Goal: Task Accomplishment & Management: Complete application form

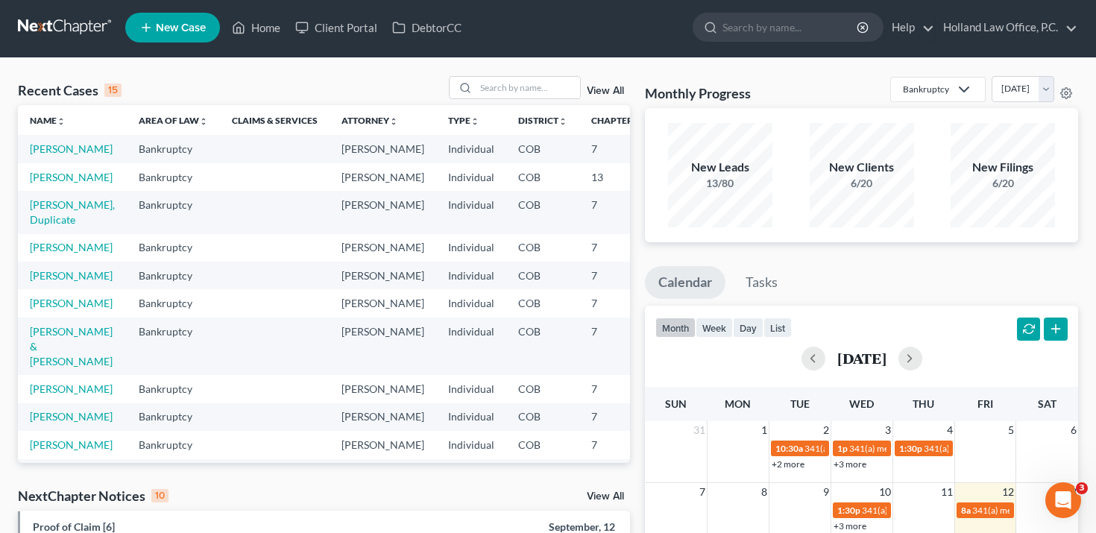
click at [608, 92] on link "View All" at bounding box center [605, 91] width 37 height 10
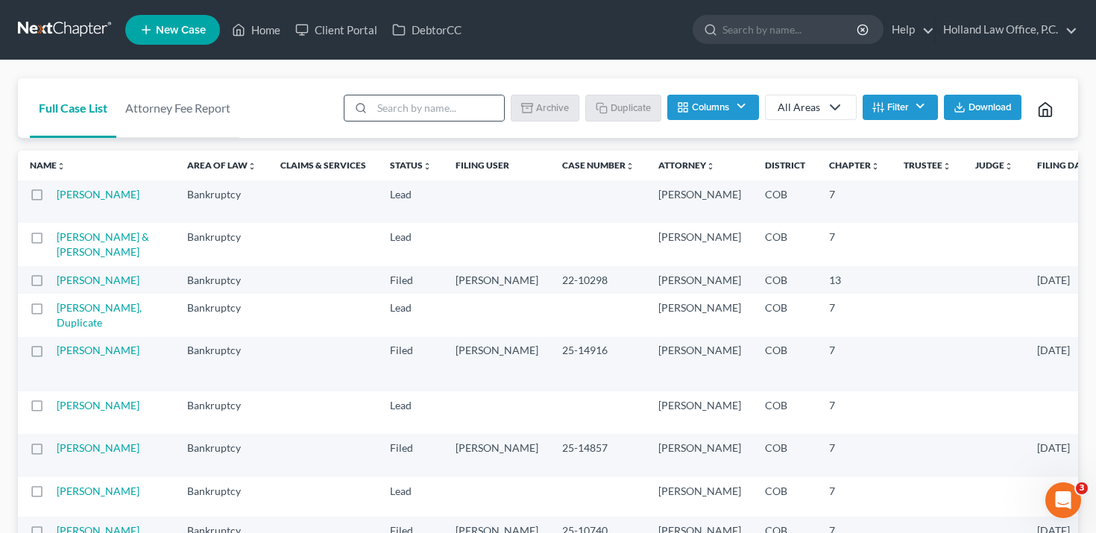
click at [372, 107] on div at bounding box center [359, 107] width 28 height 25
click at [399, 104] on input "search" at bounding box center [438, 107] width 132 height 25
type input "[PERSON_NAME]"
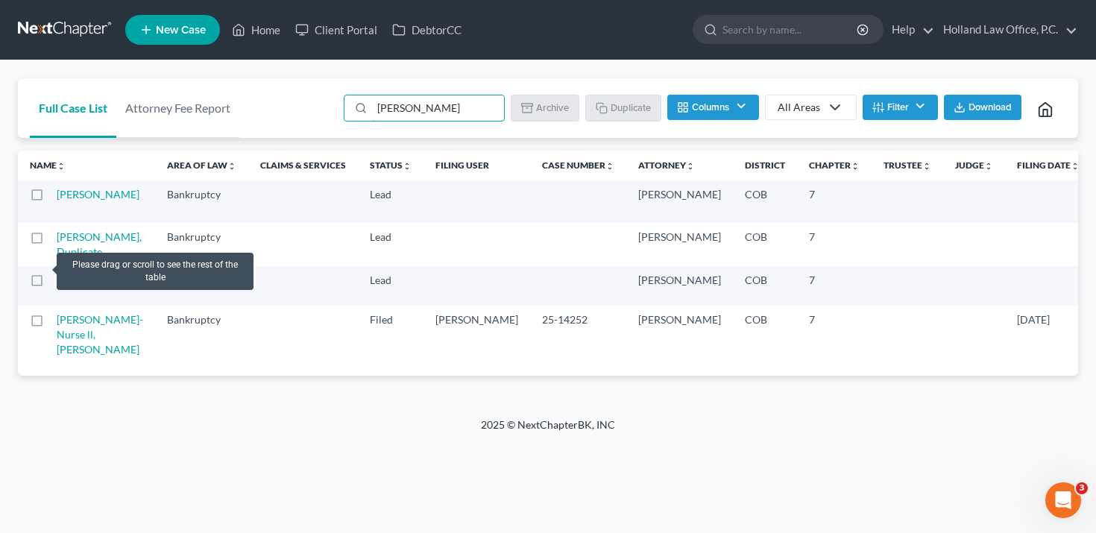
click at [51, 241] on label at bounding box center [51, 241] width 0 height 0
click at [57, 239] on input "checkbox" at bounding box center [62, 235] width 10 height 10
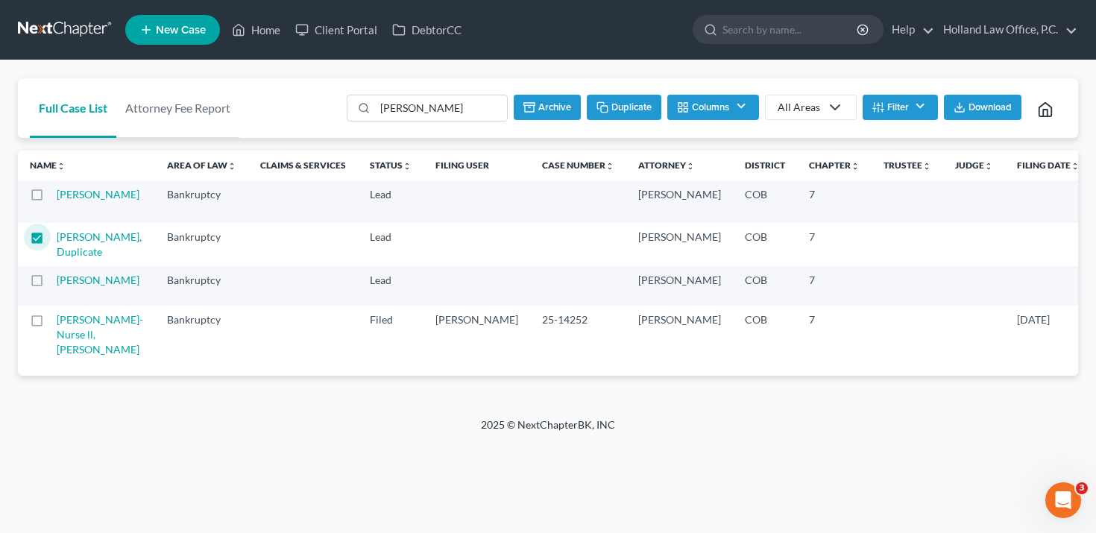
click at [615, 111] on button "Duplicate" at bounding box center [624, 107] width 75 height 25
click at [406, 102] on input "[PERSON_NAME]" at bounding box center [440, 107] width 132 height 25
checkbox input "false"
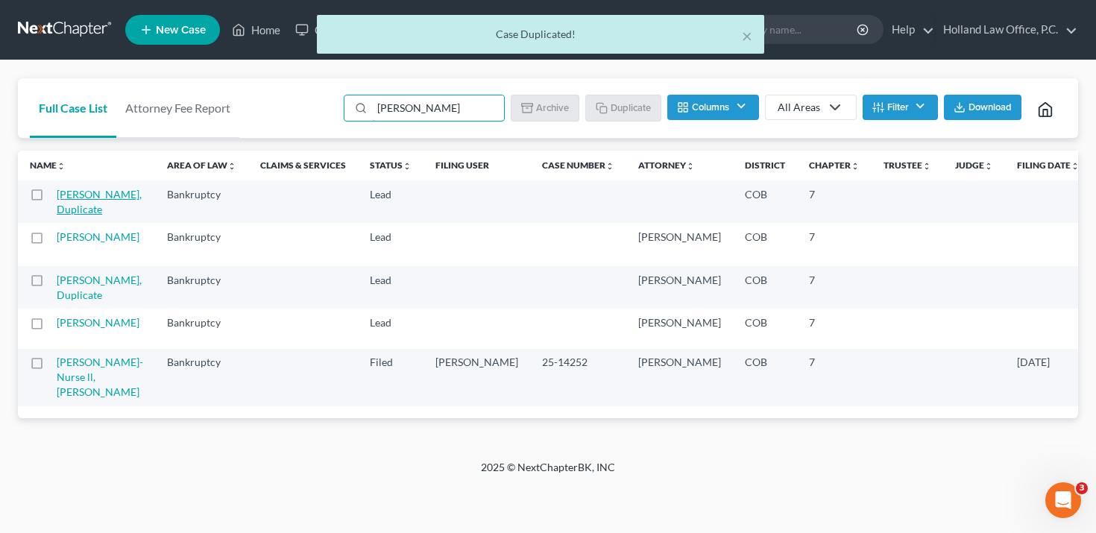
click at [85, 210] on link "[PERSON_NAME], Duplicate" at bounding box center [99, 202] width 85 height 28
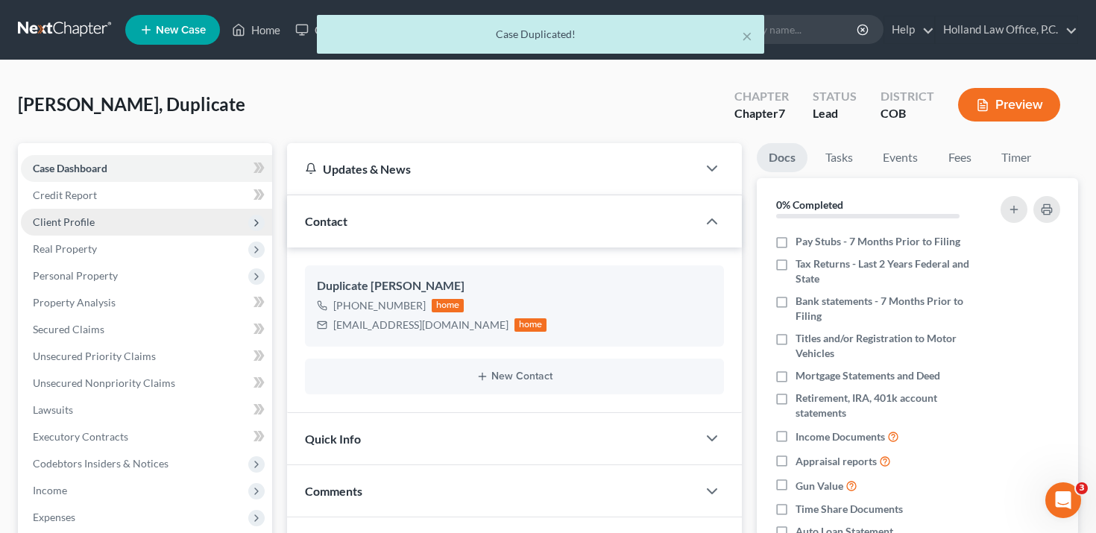
click at [125, 217] on span "Client Profile" at bounding box center [146, 222] width 251 height 27
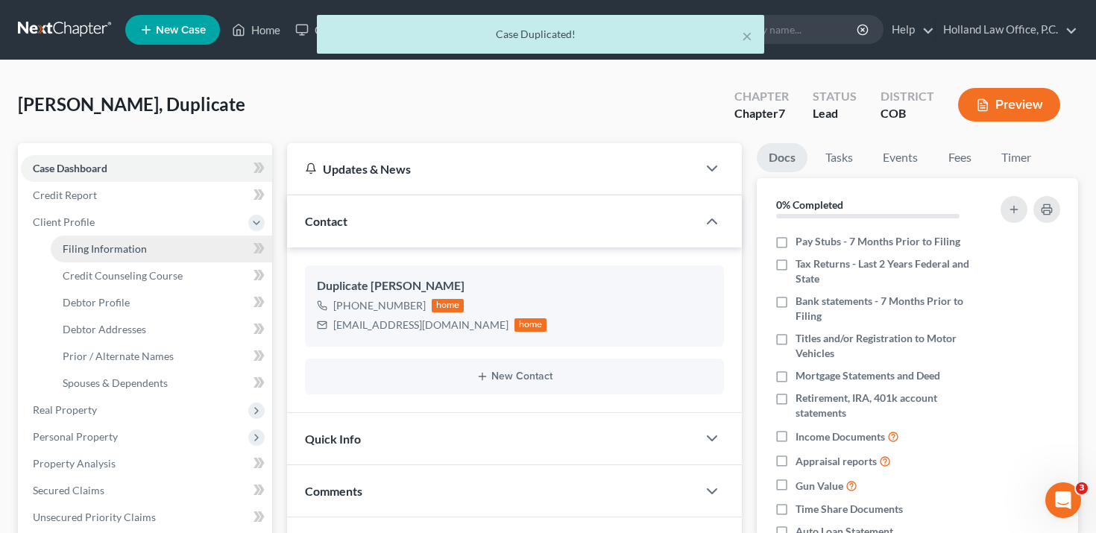
click at [129, 252] on span "Filing Information" at bounding box center [105, 248] width 84 height 13
select select "1"
select select "0"
select select "11"
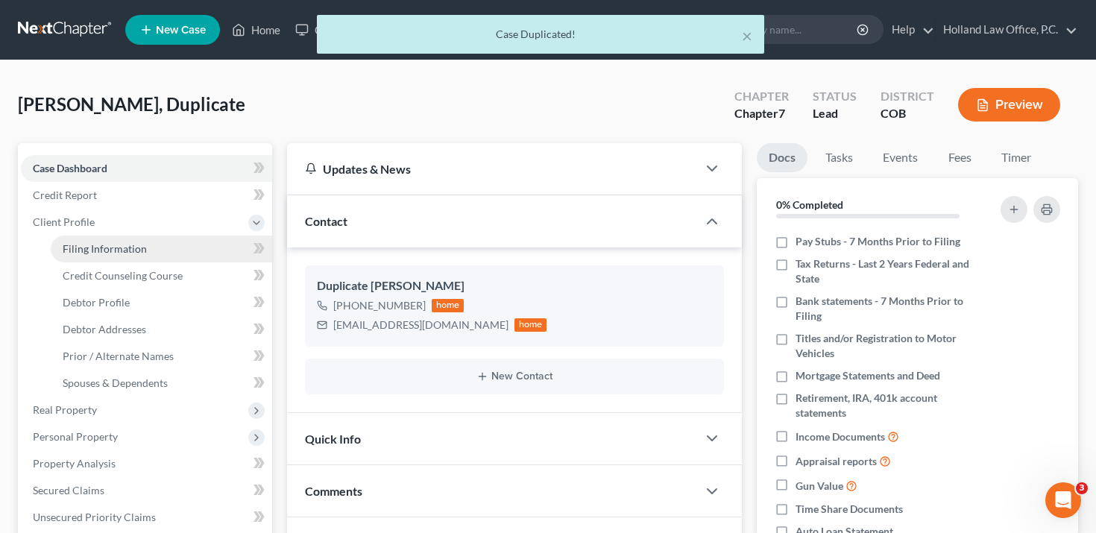
select select "0"
select select "5"
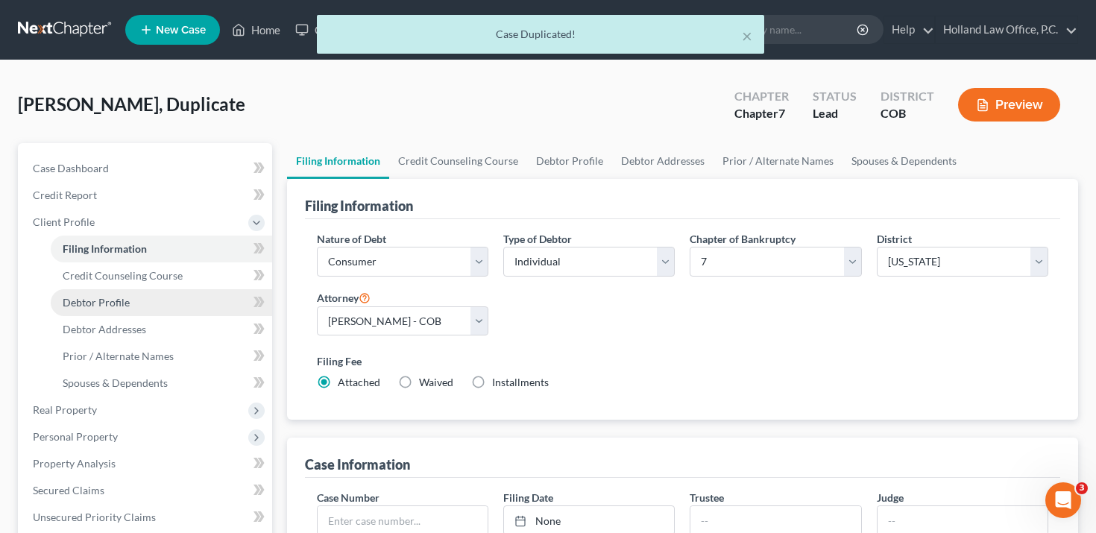
click at [125, 309] on link "Debtor Profile" at bounding box center [161, 302] width 221 height 27
select select "0"
select select "2"
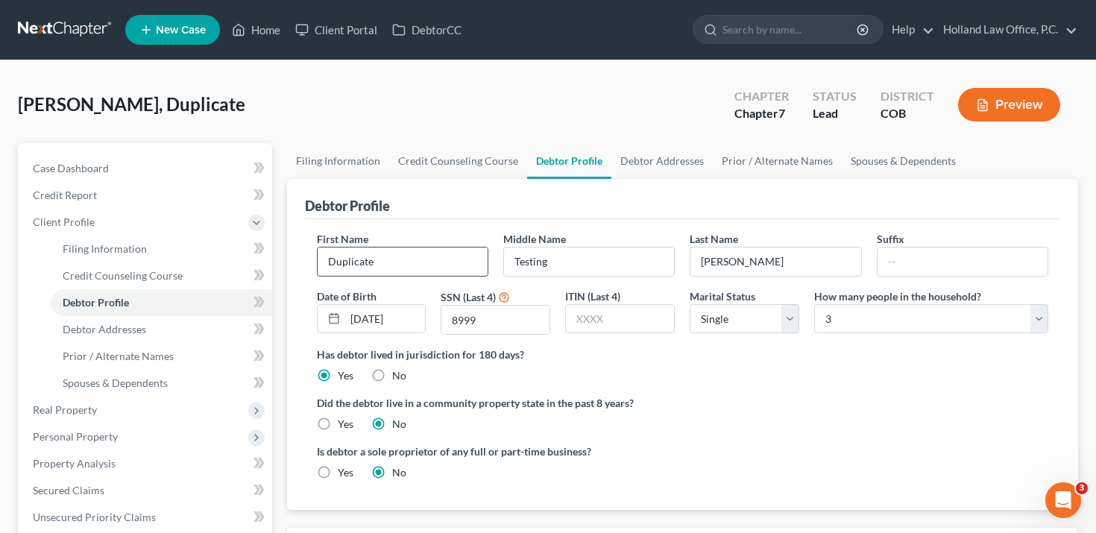
click at [375, 262] on input "Duplicate" at bounding box center [403, 262] width 170 height 28
type input "Testing"
click at [644, 259] on input "Testing" at bounding box center [589, 262] width 170 height 28
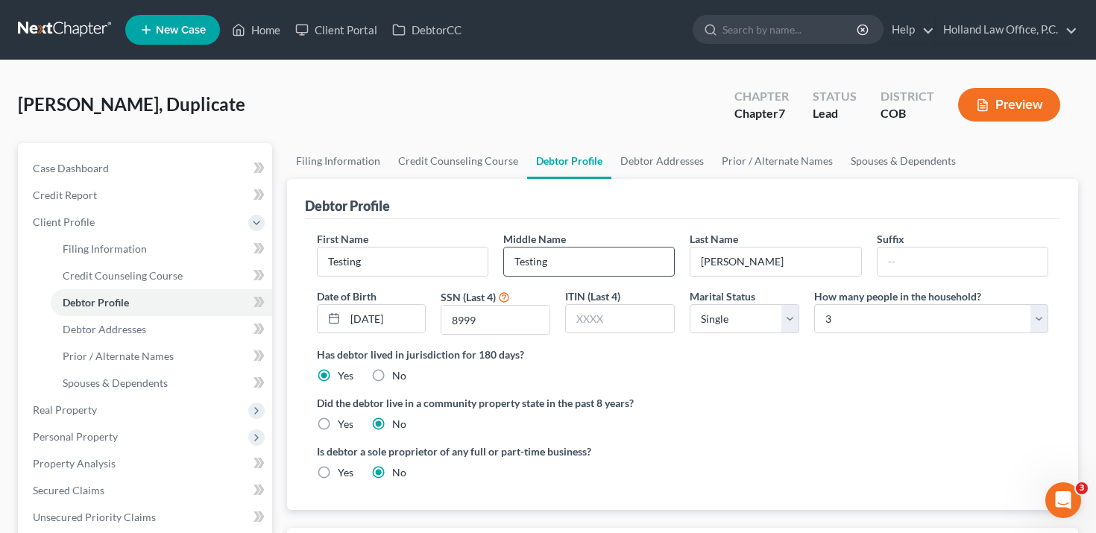
click at [644, 259] on input "Testing" at bounding box center [589, 262] width 170 height 28
click at [765, 251] on input "[PERSON_NAME]" at bounding box center [776, 262] width 170 height 28
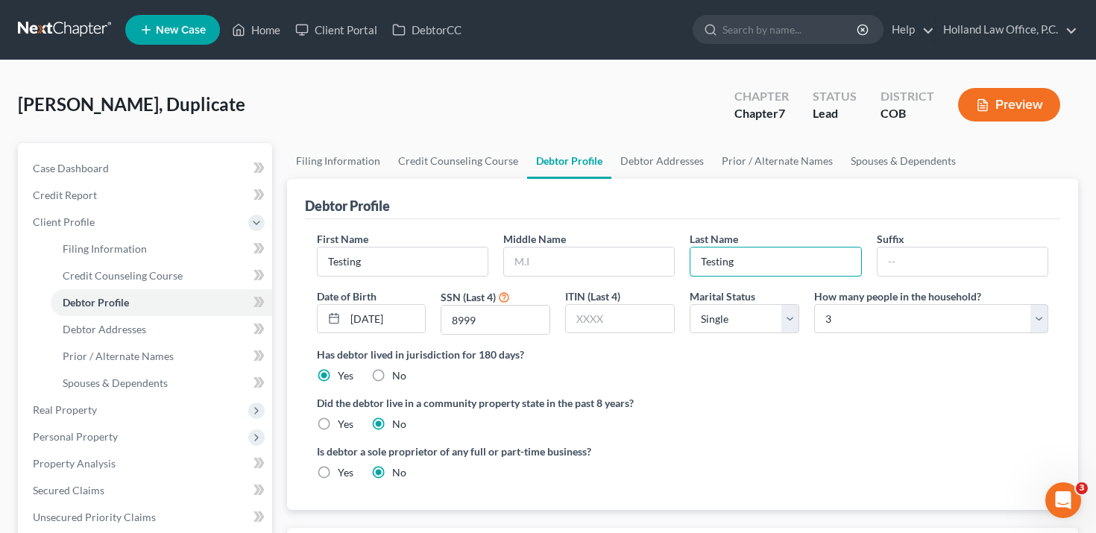
type input "Testing"
click at [602, 163] on link "Debtor Profile" at bounding box center [569, 161] width 84 height 36
click at [443, 125] on div "[PERSON_NAME], Duplicate Upgraded Chapter Chapter 7 Status Lead District COB Pr…" at bounding box center [548, 110] width 1061 height 65
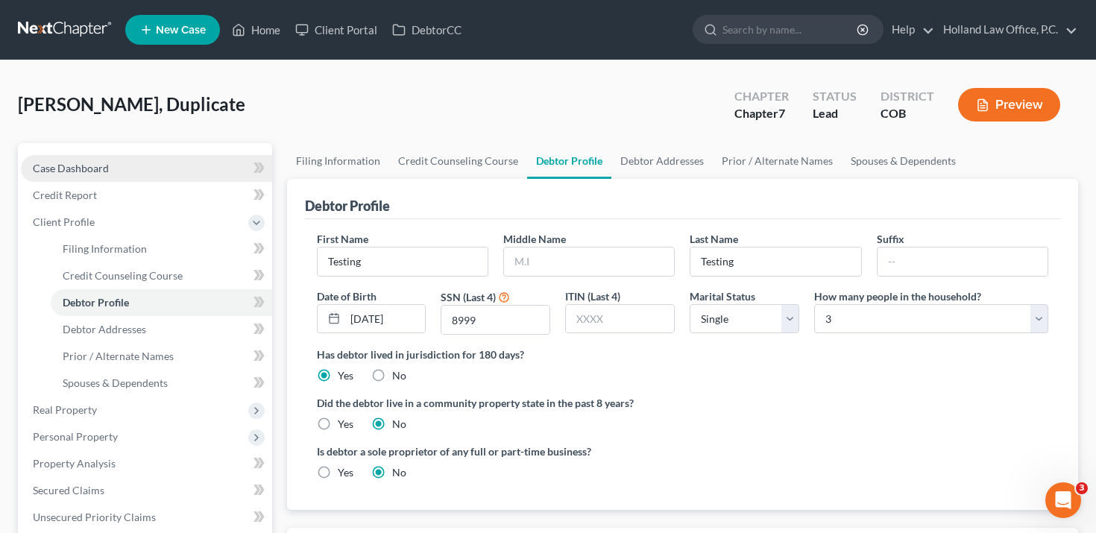
click at [192, 163] on link "Case Dashboard" at bounding box center [146, 168] width 251 height 27
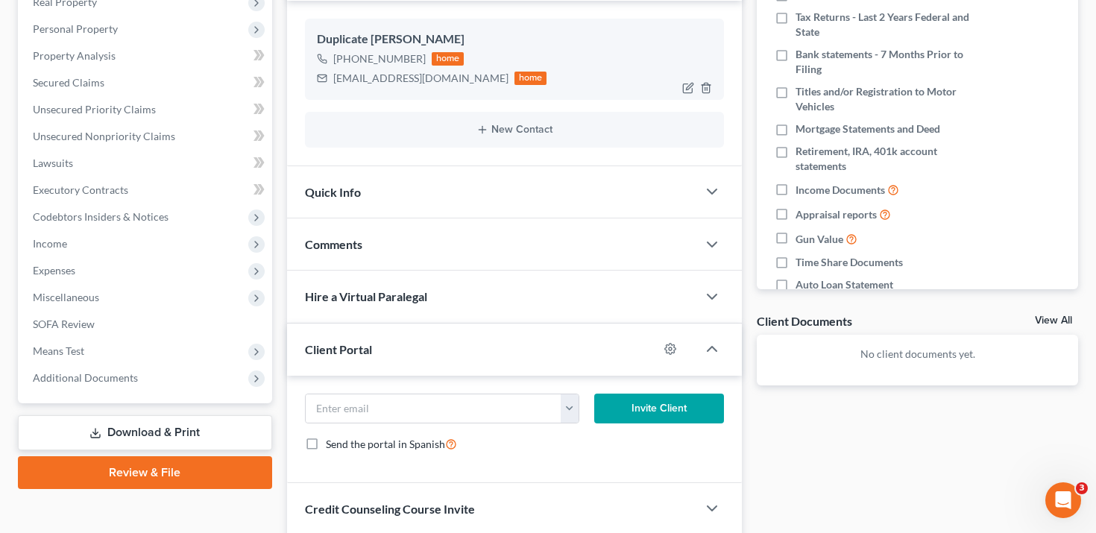
scroll to position [308, 0]
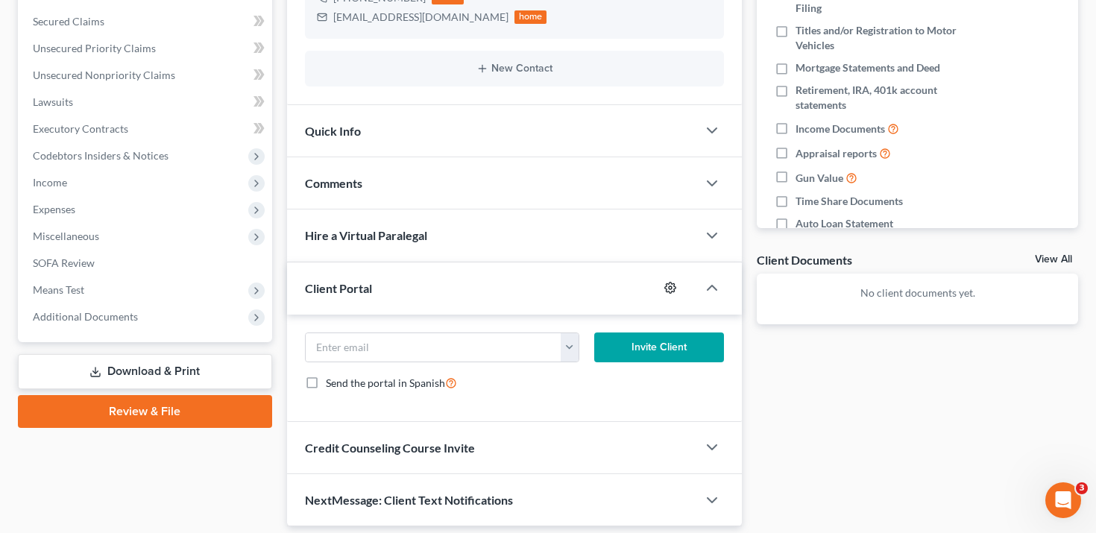
click at [669, 289] on icon "button" at bounding box center [670, 288] width 12 height 12
select select "2"
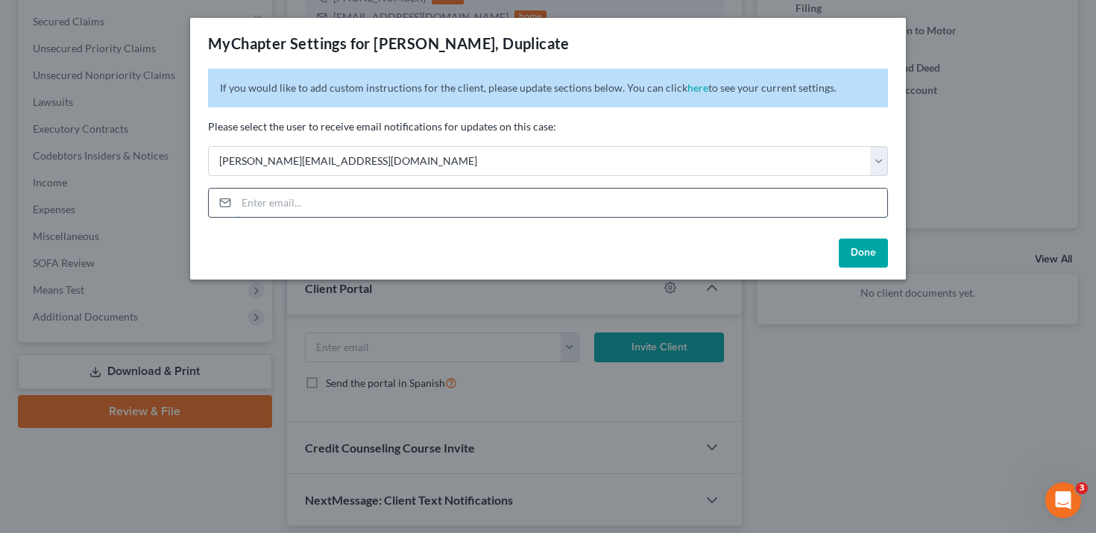
click at [592, 205] on input "email" at bounding box center [561, 203] width 651 height 28
type input "s"
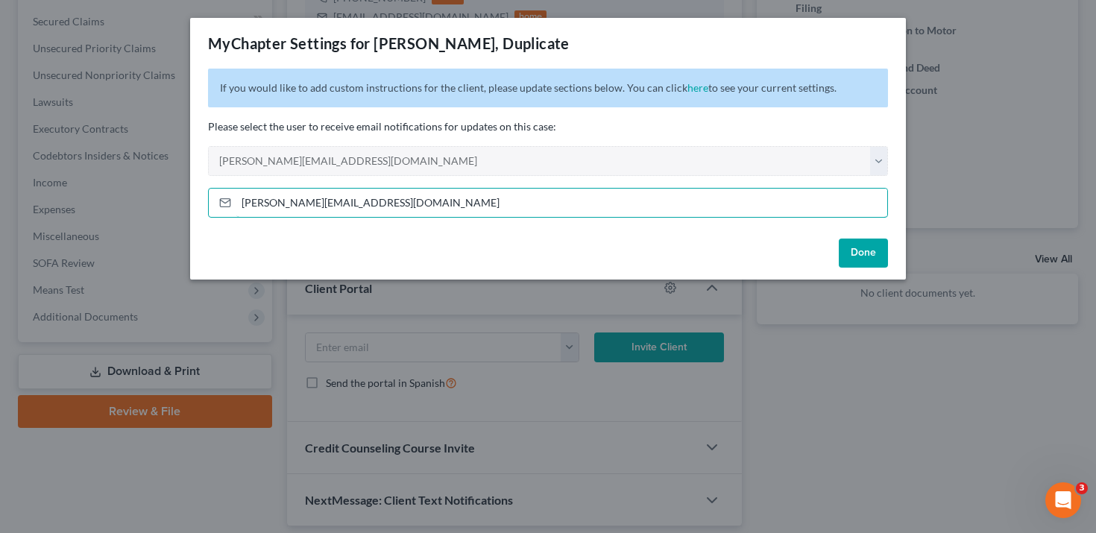
type input "[PERSON_NAME][EMAIL_ADDRESS][DOMAIN_NAME]"
click at [866, 248] on button "Done" at bounding box center [863, 254] width 49 height 30
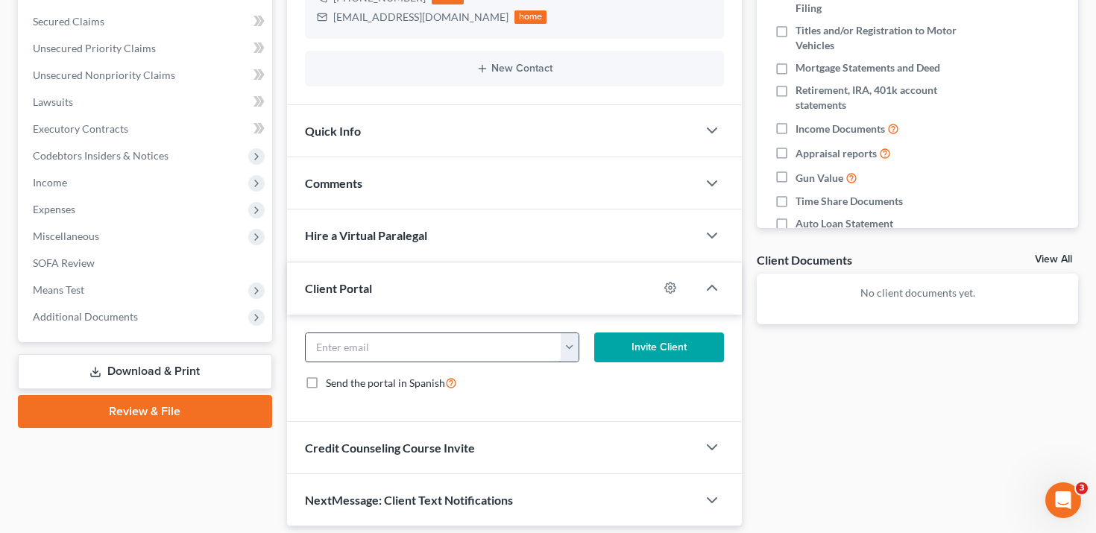
click at [491, 337] on input "email" at bounding box center [434, 347] width 256 height 28
type input "e"
type input "[EMAIL_ADDRESS][DOMAIN_NAME]"
click at [633, 347] on button "Invite Client" at bounding box center [659, 348] width 130 height 30
